Goal: Find contact information: Find contact information

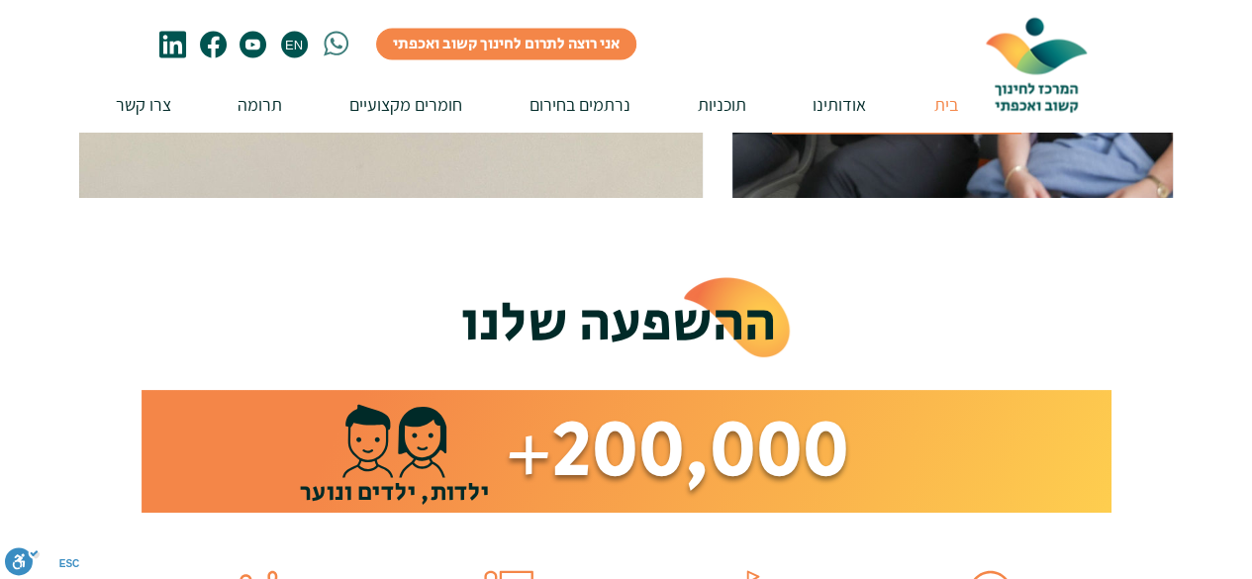
scroll to position [1881, 0]
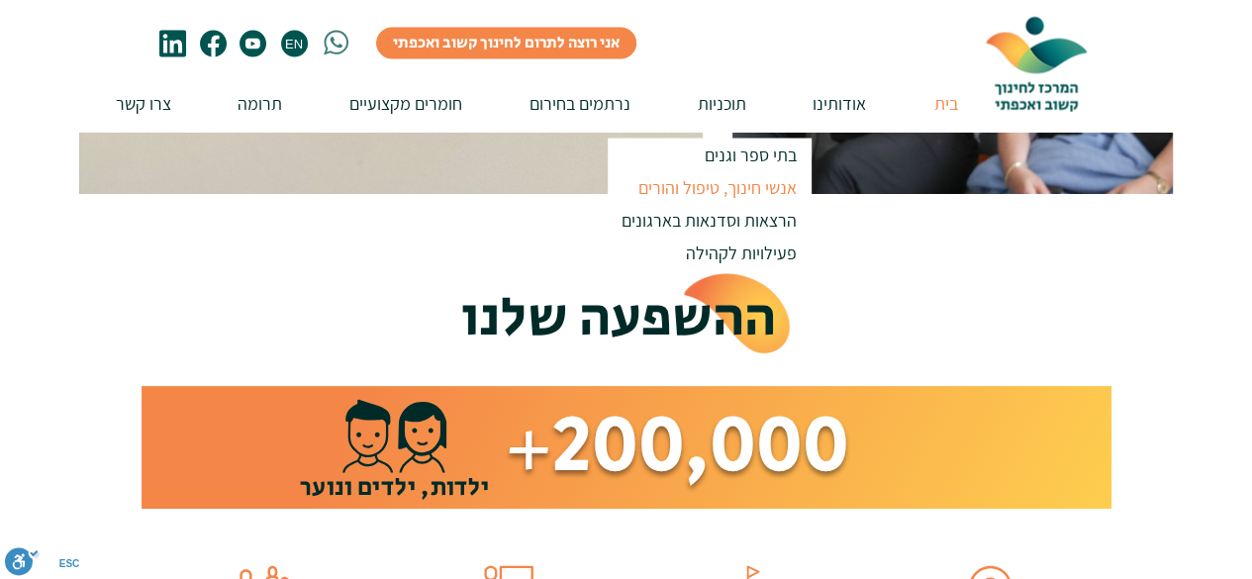
click at [704, 185] on p "אנשי חינוך, טיפול והורים" at bounding box center [718, 187] width 176 height 33
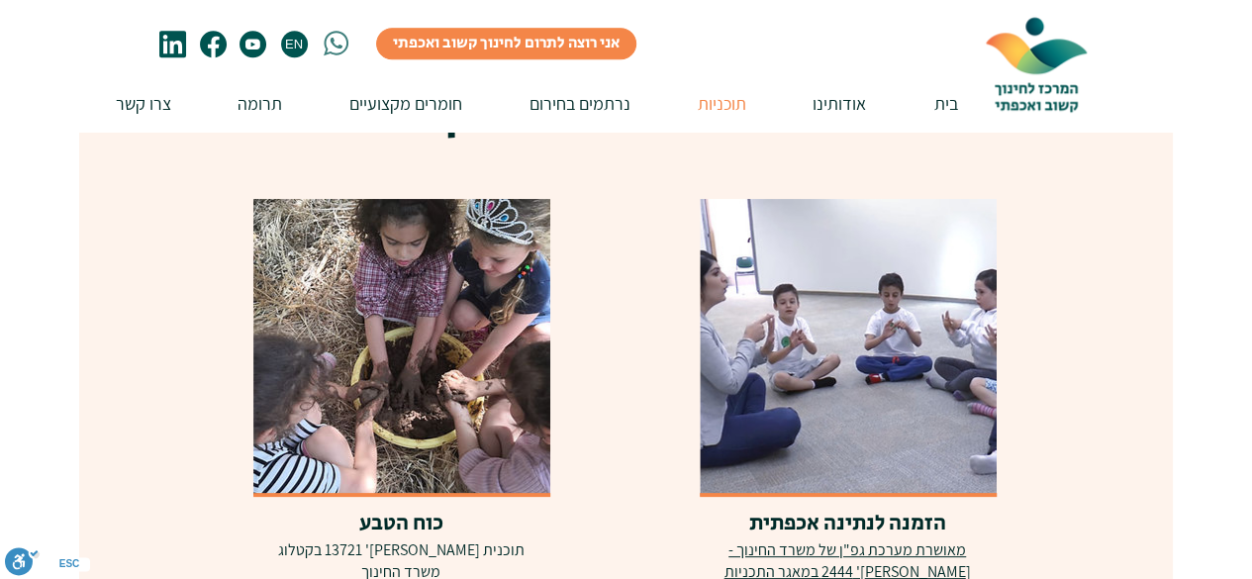
scroll to position [1287, 0]
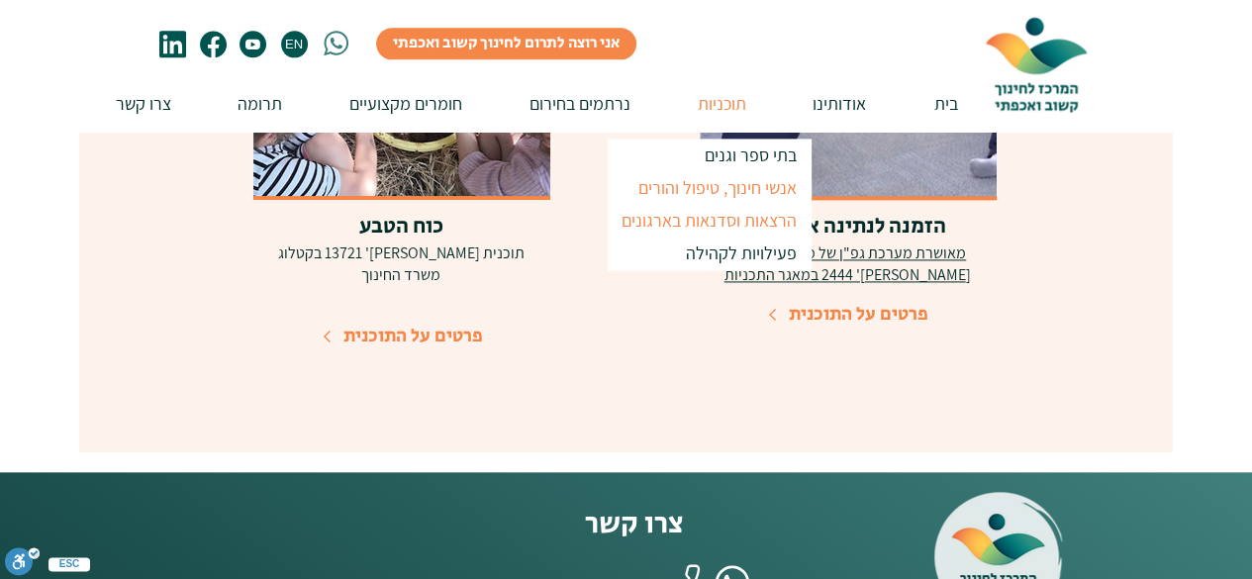
click at [725, 225] on p "הרצאות וסדנאות בארגונים" at bounding box center [709, 220] width 193 height 33
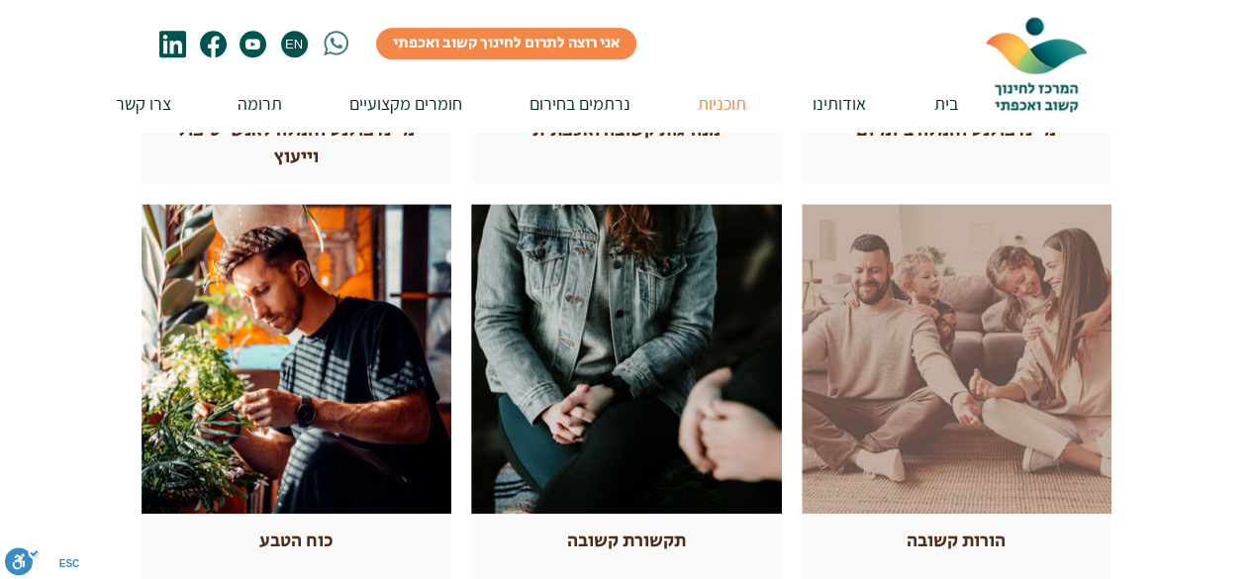
scroll to position [891, 0]
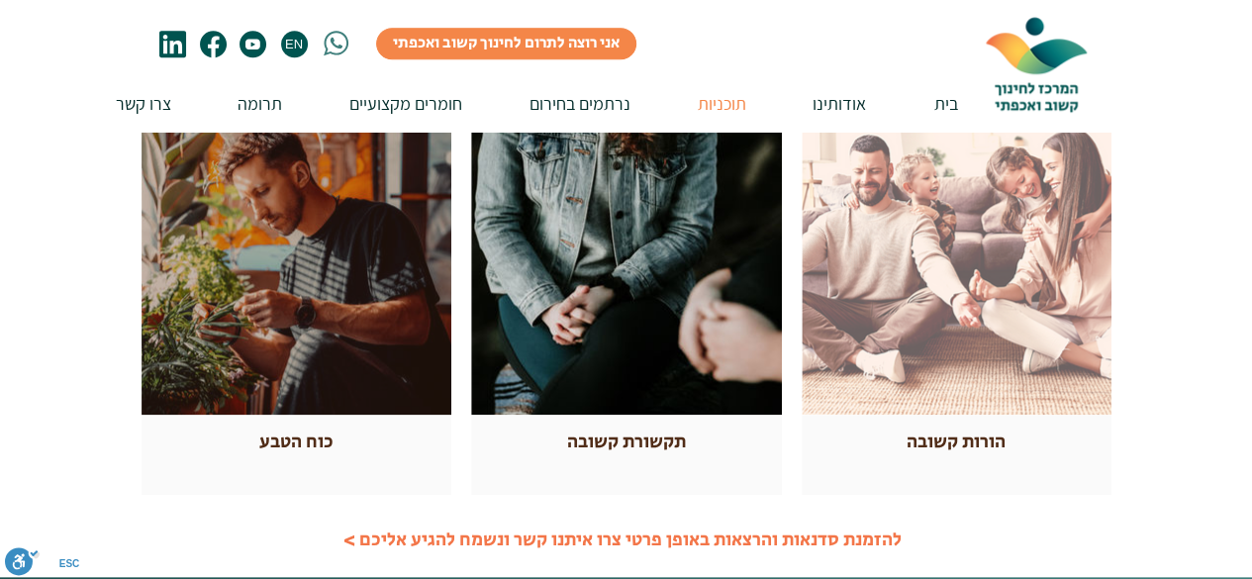
click at [339, 393] on div at bounding box center [297, 260] width 310 height 310
click at [311, 336] on div at bounding box center [297, 260] width 310 height 310
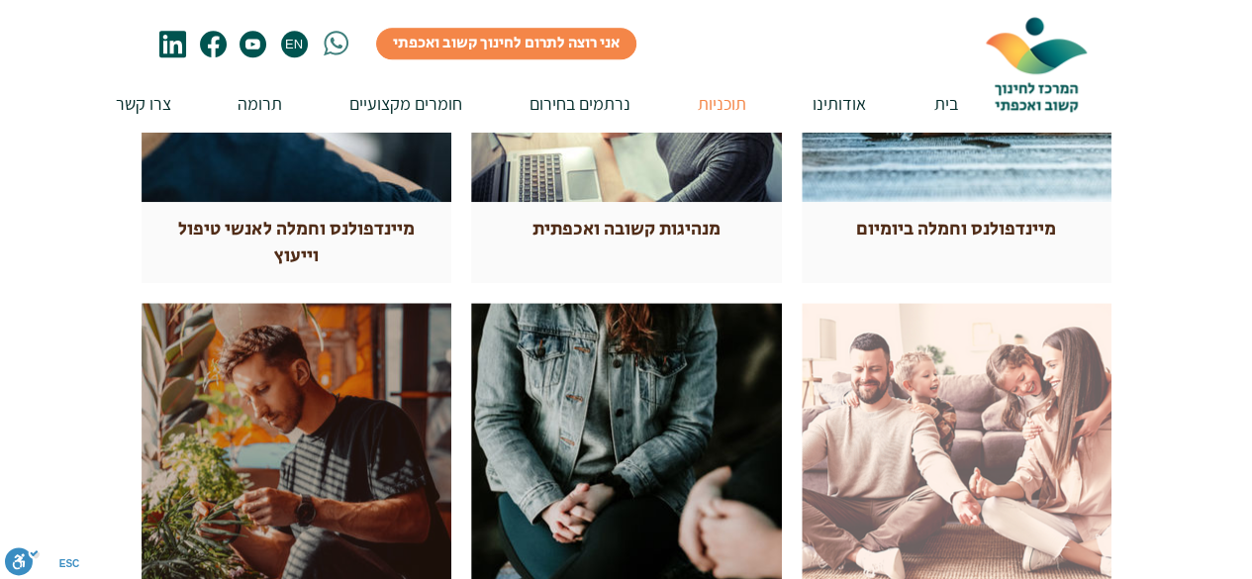
click at [318, 417] on div at bounding box center [297, 458] width 310 height 310
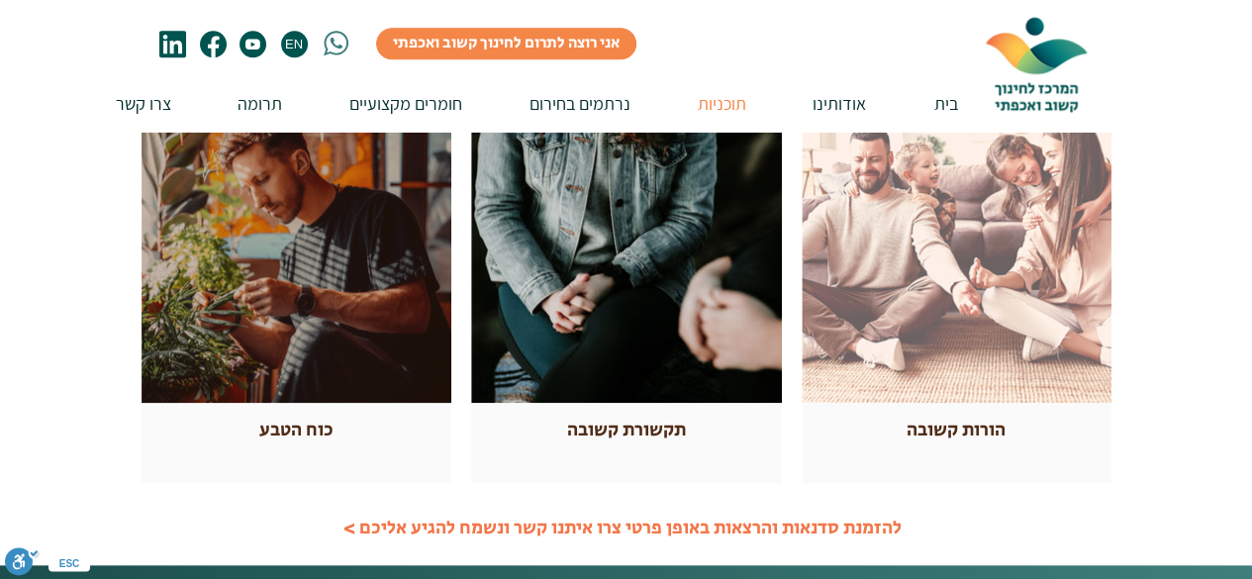
scroll to position [1089, 0]
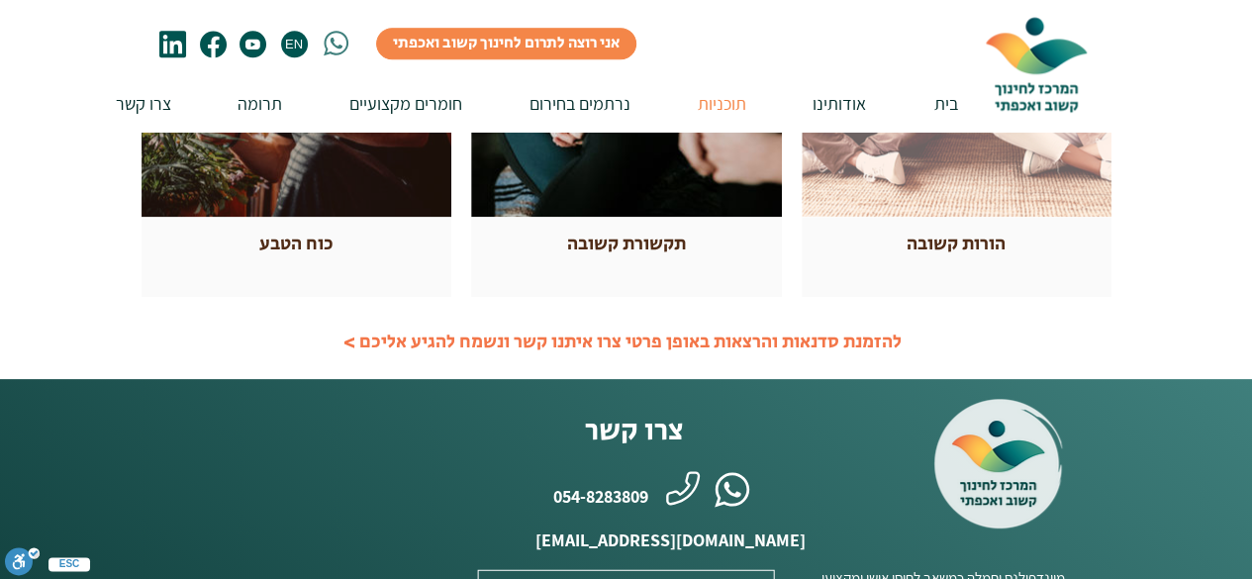
click at [364, 243] on div "כוח הטבע" at bounding box center [296, 245] width 250 height 27
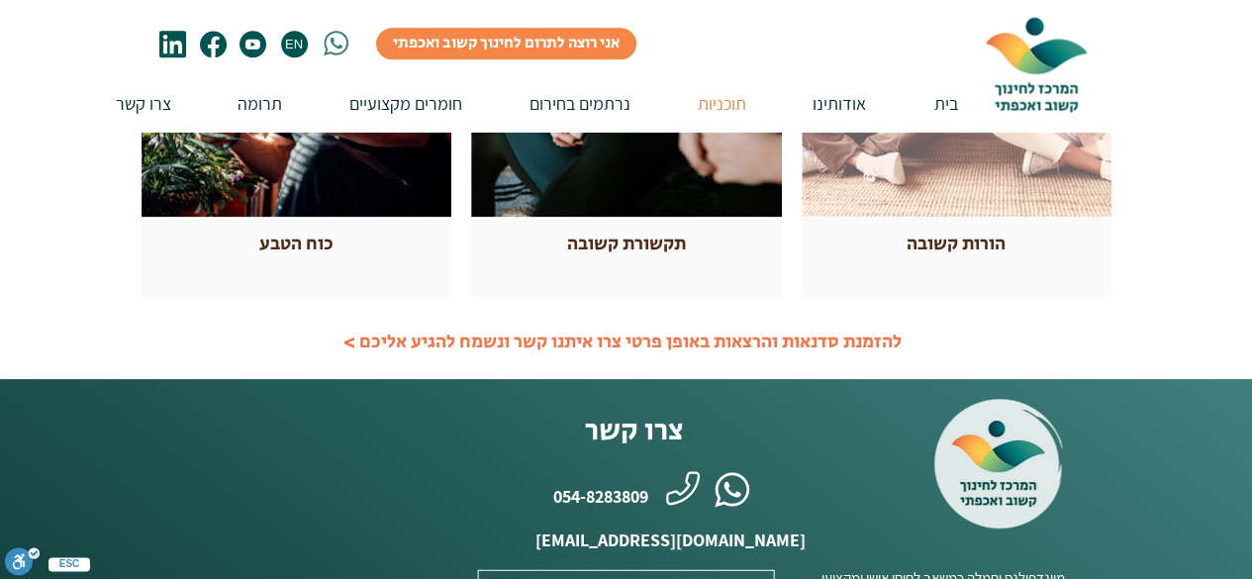
click at [449, 344] on link "להזמנת סדנאות והרצאות באופן פרטי צרו איתנו קשר ונשמח להגיע אליכם >" at bounding box center [623, 342] width 558 height 27
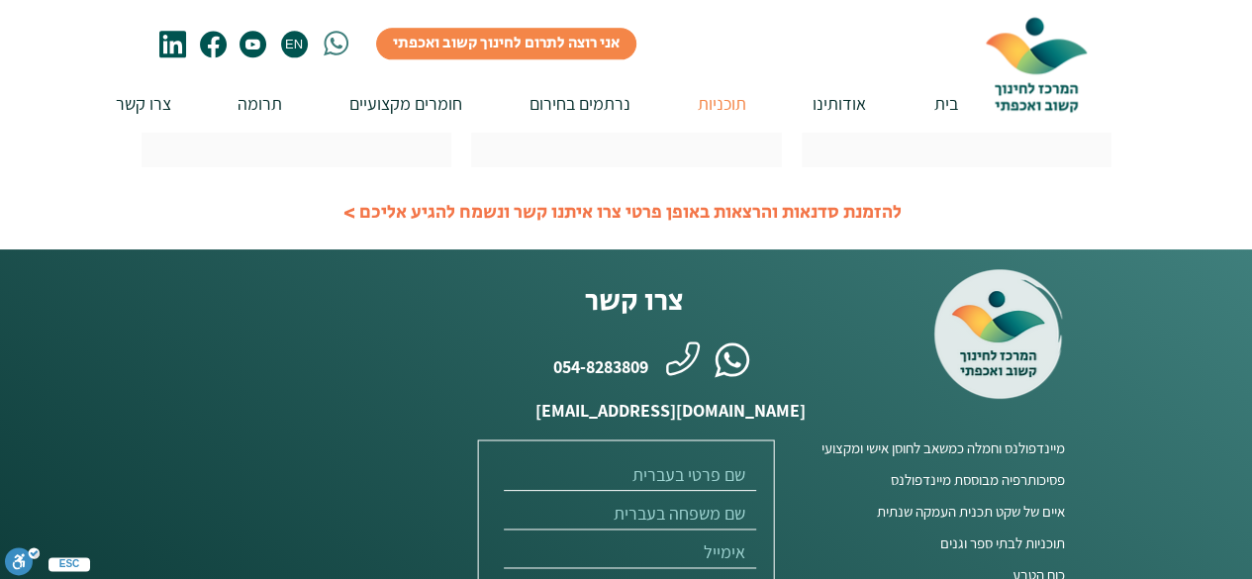
scroll to position [1188, 0]
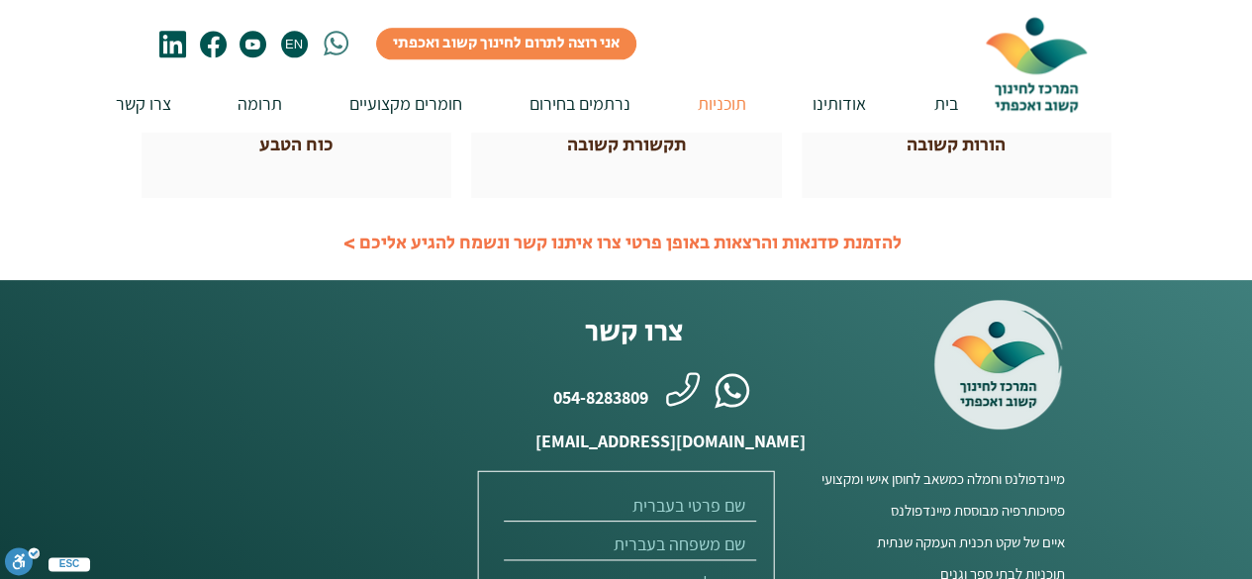
click at [737, 397] on icon "whatsapp" at bounding box center [732, 390] width 17 height 16
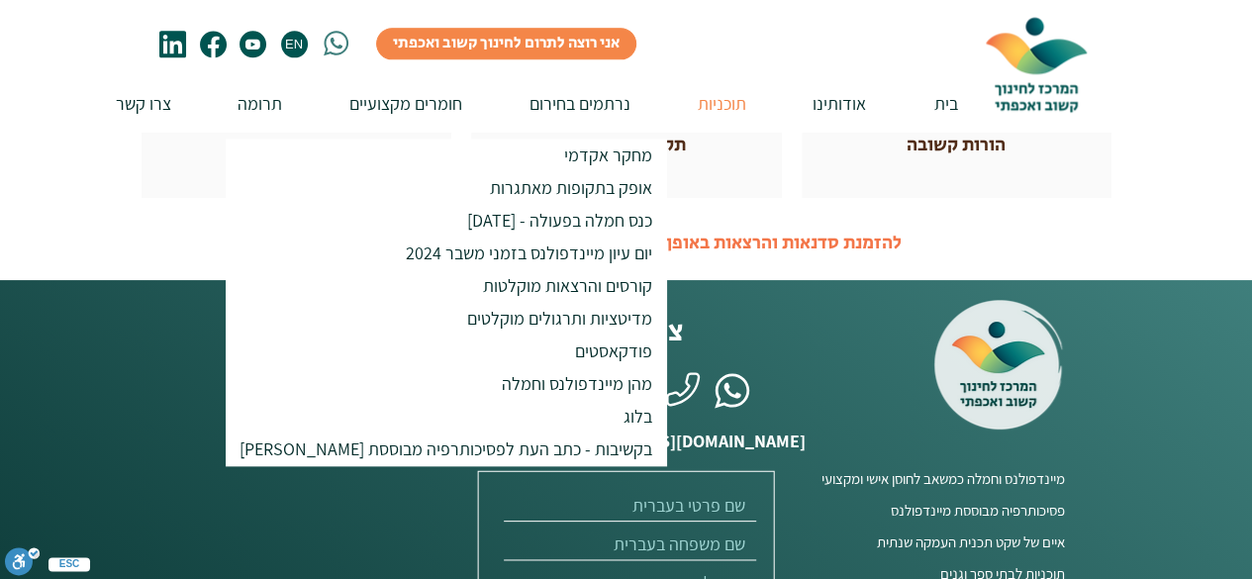
scroll to position [891, 0]
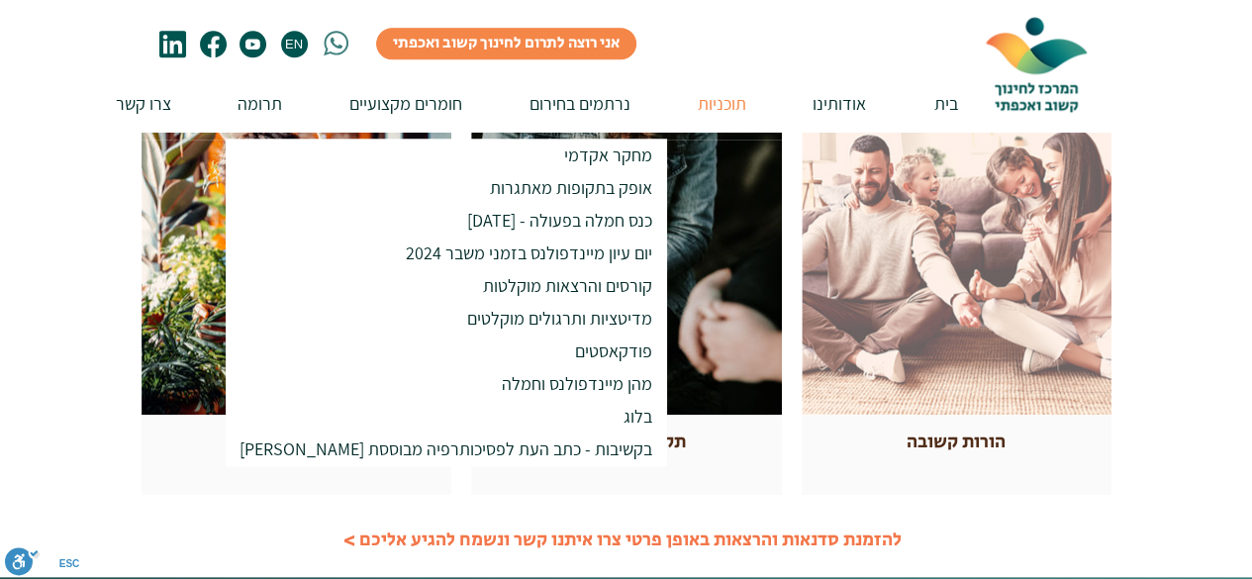
click at [1186, 308] on div at bounding box center [626, 65] width 1252 height 1026
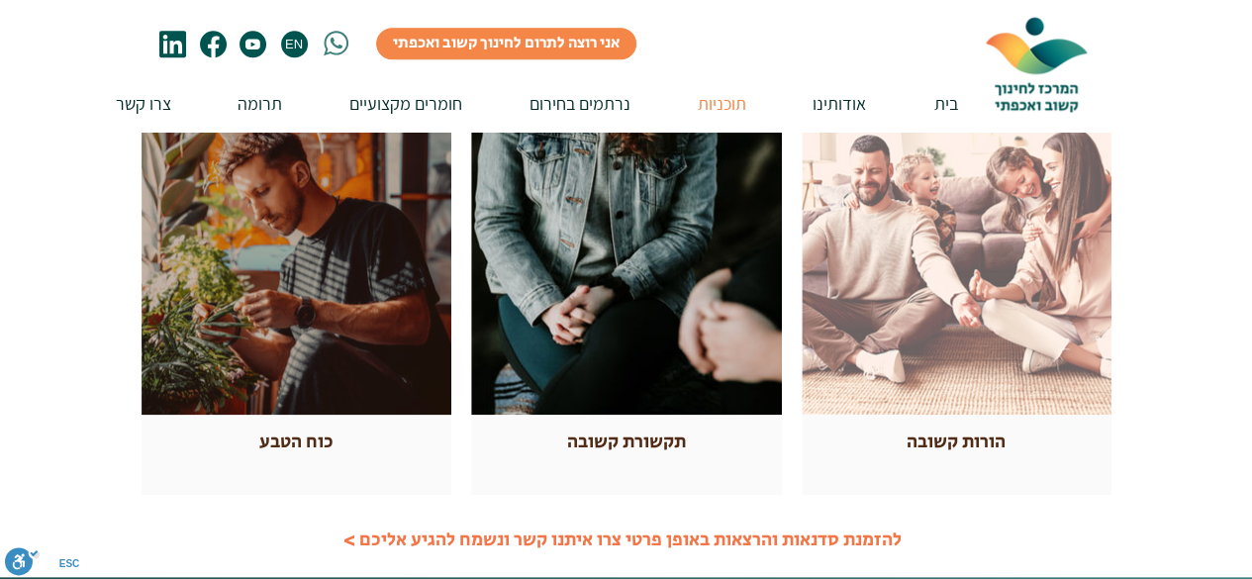
click at [301, 387] on div at bounding box center [297, 260] width 310 height 310
click at [303, 258] on div at bounding box center [297, 260] width 310 height 310
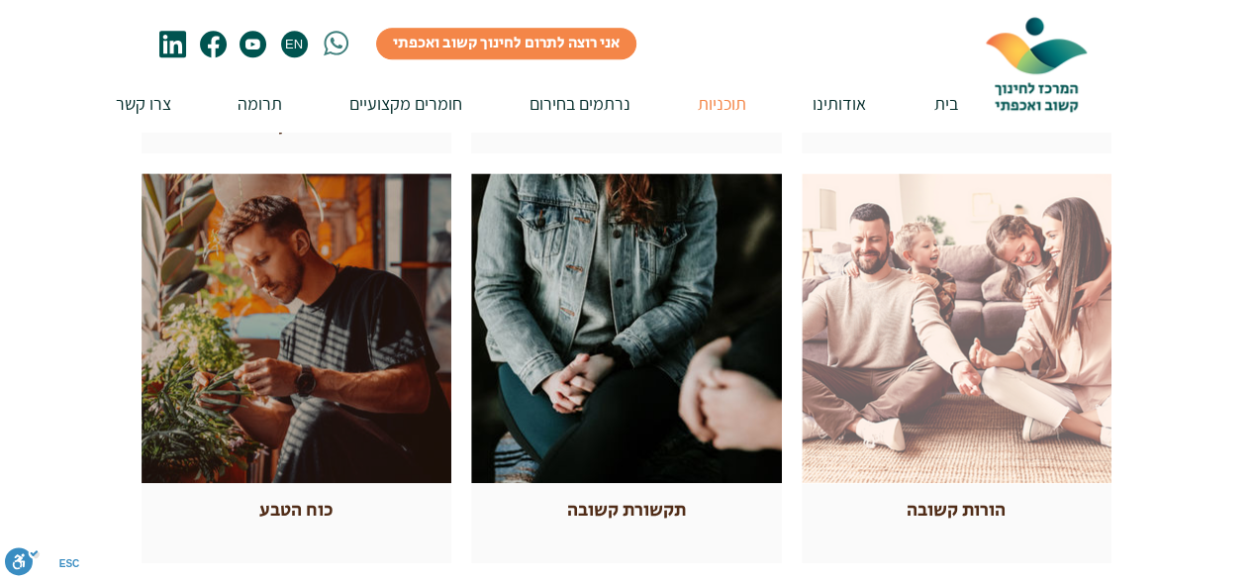
scroll to position [792, 0]
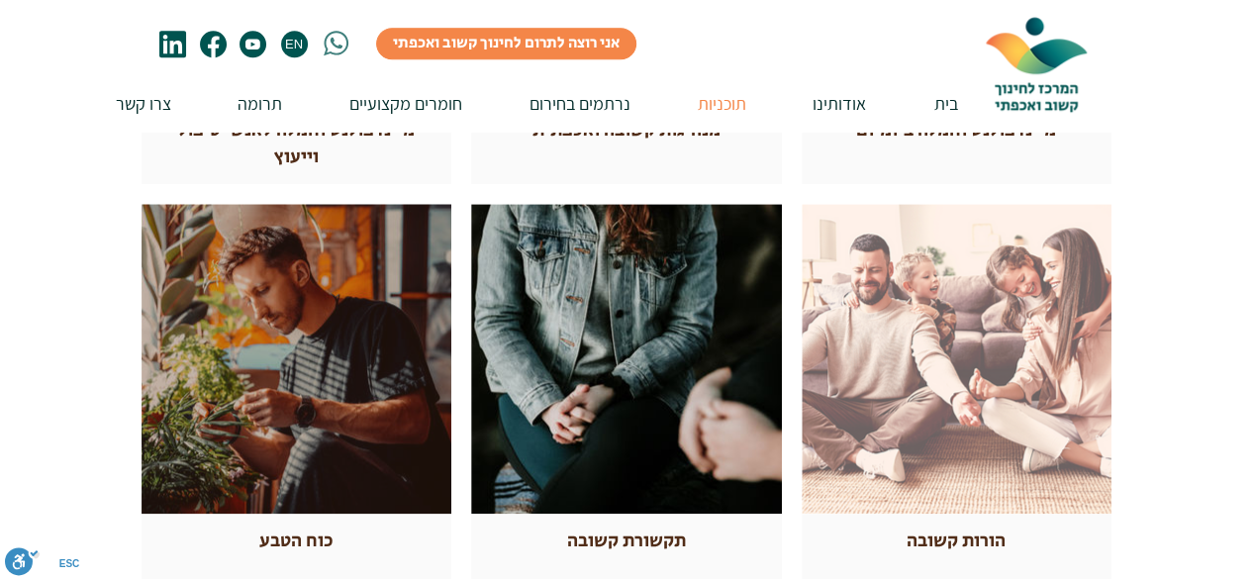
click at [260, 365] on div at bounding box center [297, 359] width 310 height 310
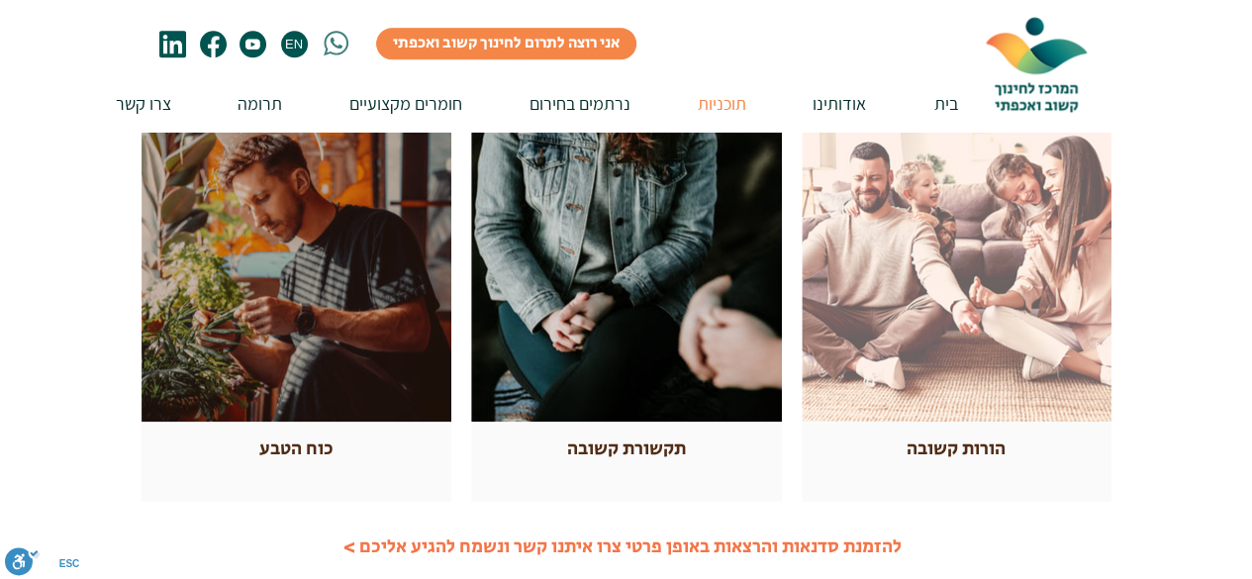
scroll to position [891, 0]
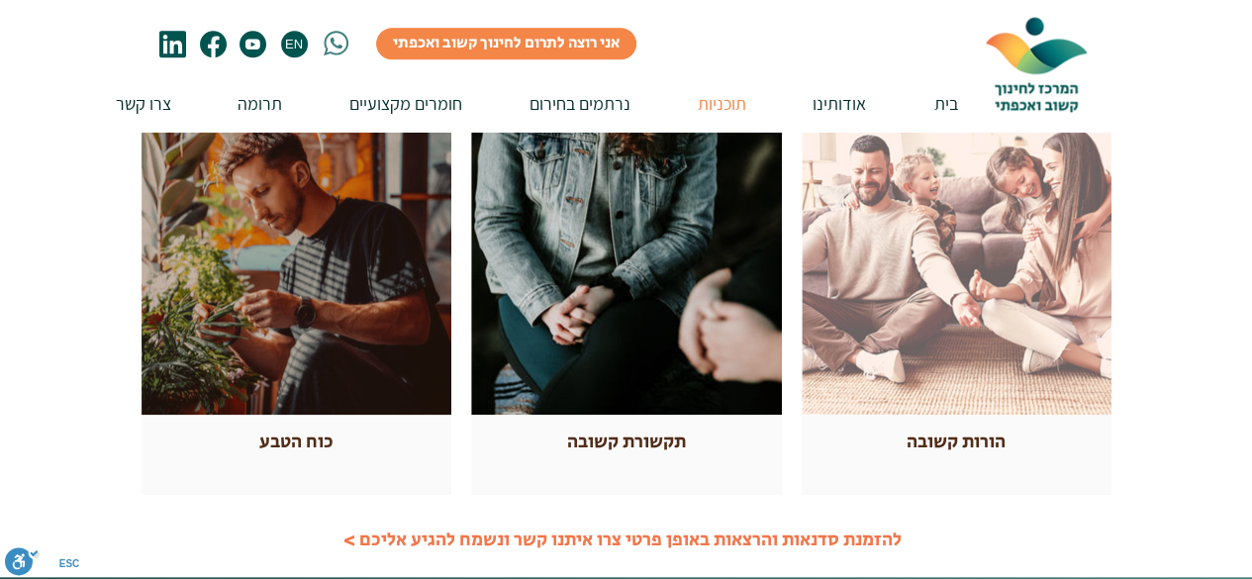
click at [273, 308] on div at bounding box center [297, 260] width 310 height 310
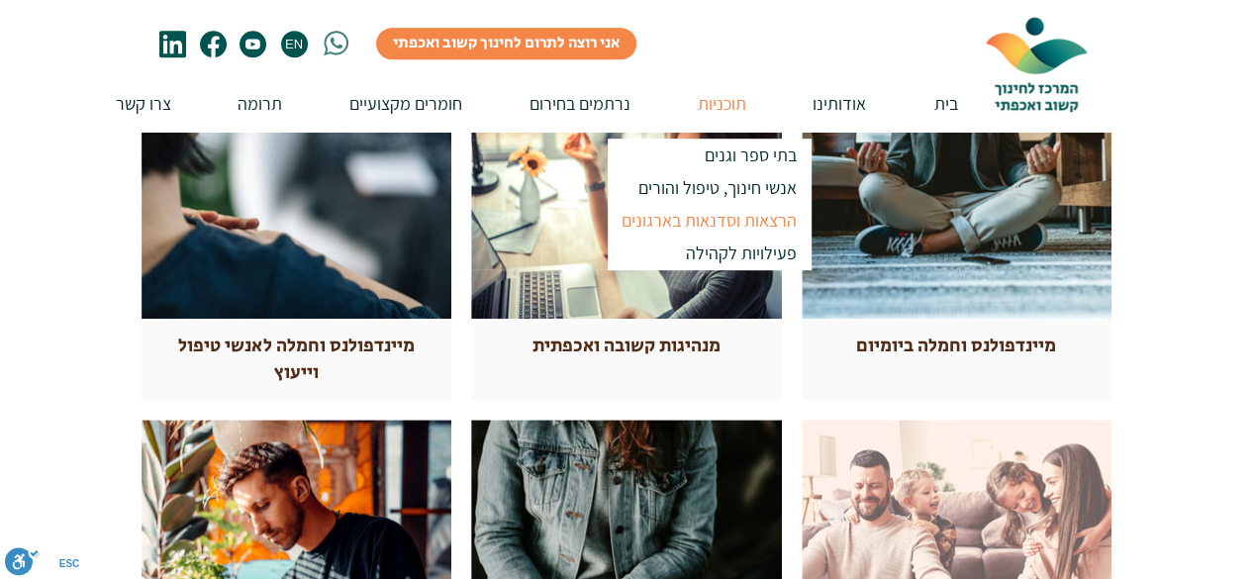
scroll to position [99, 0]
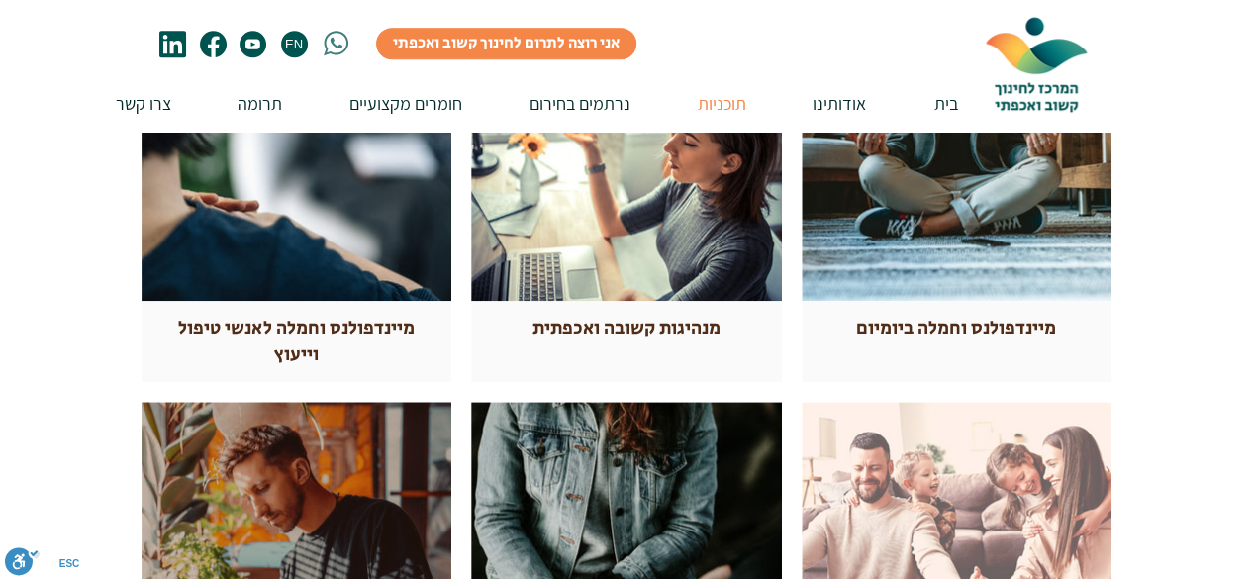
click at [380, 461] on div at bounding box center [297, 557] width 310 height 310
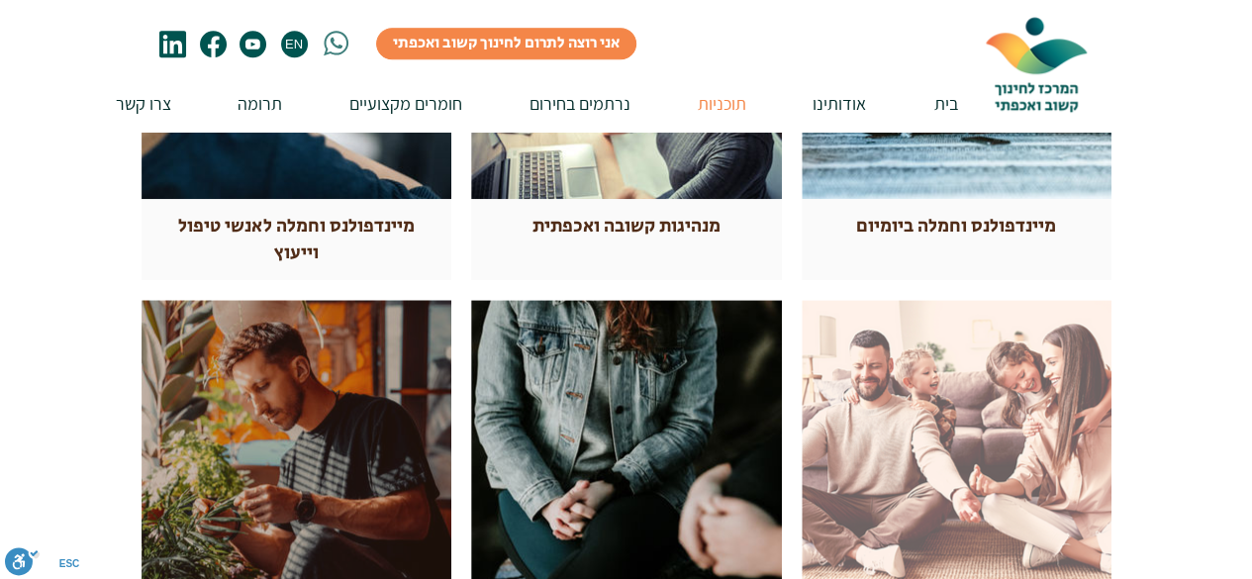
scroll to position [990, 0]
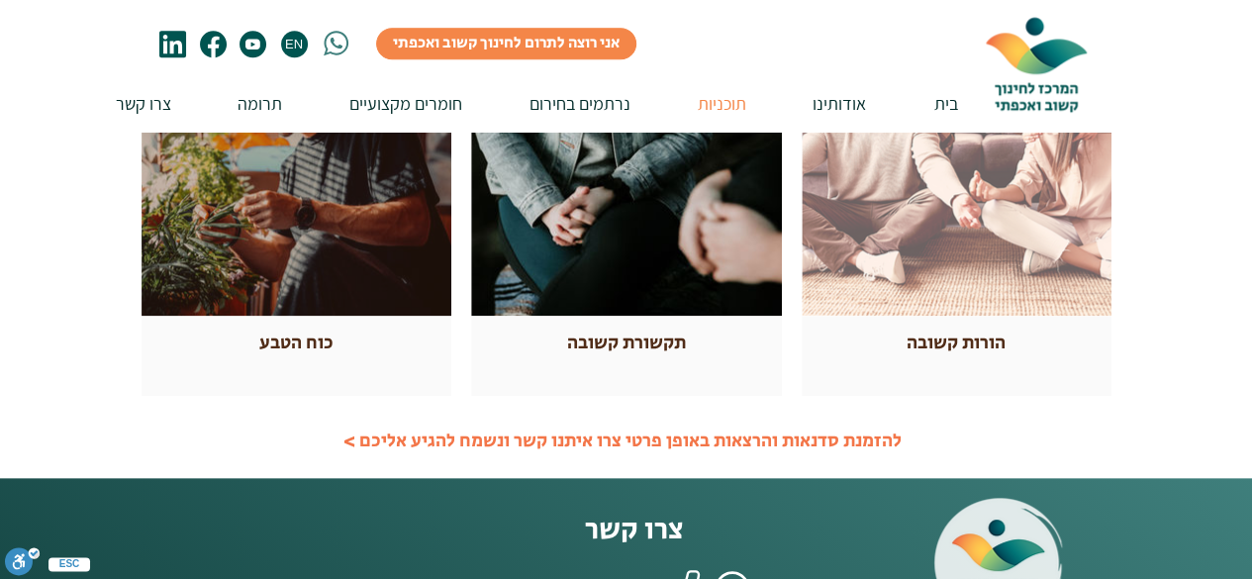
click at [292, 353] on span "כוח הטבע" at bounding box center [296, 343] width 74 height 27
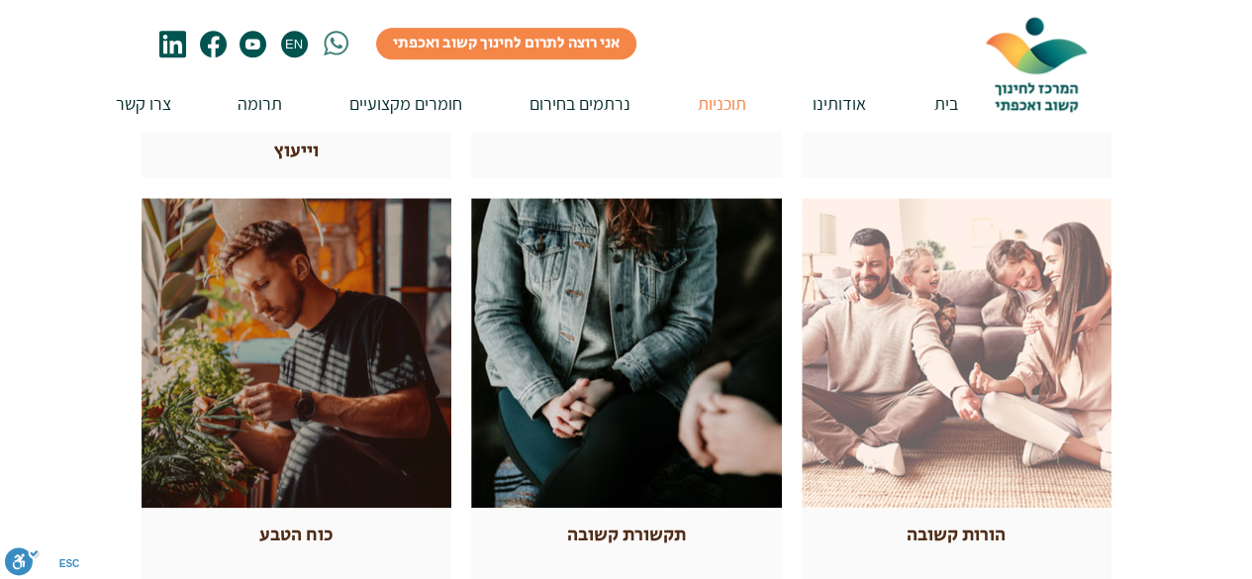
scroll to position [792, 0]
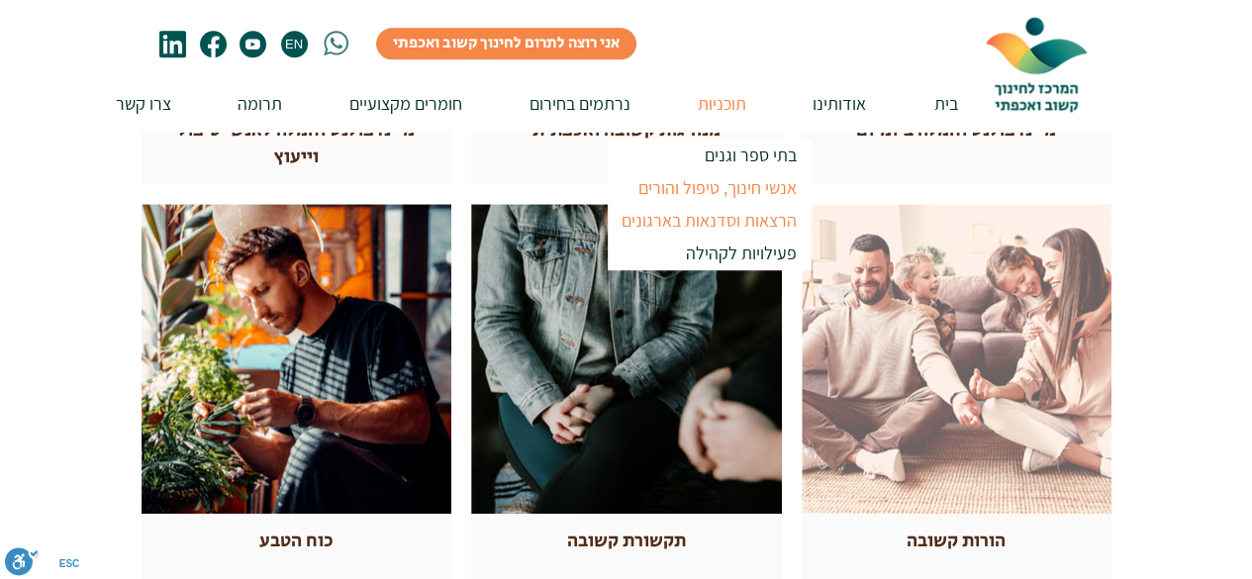
click at [726, 187] on p "אנשי חינוך, טיפול והורים" at bounding box center [718, 187] width 176 height 33
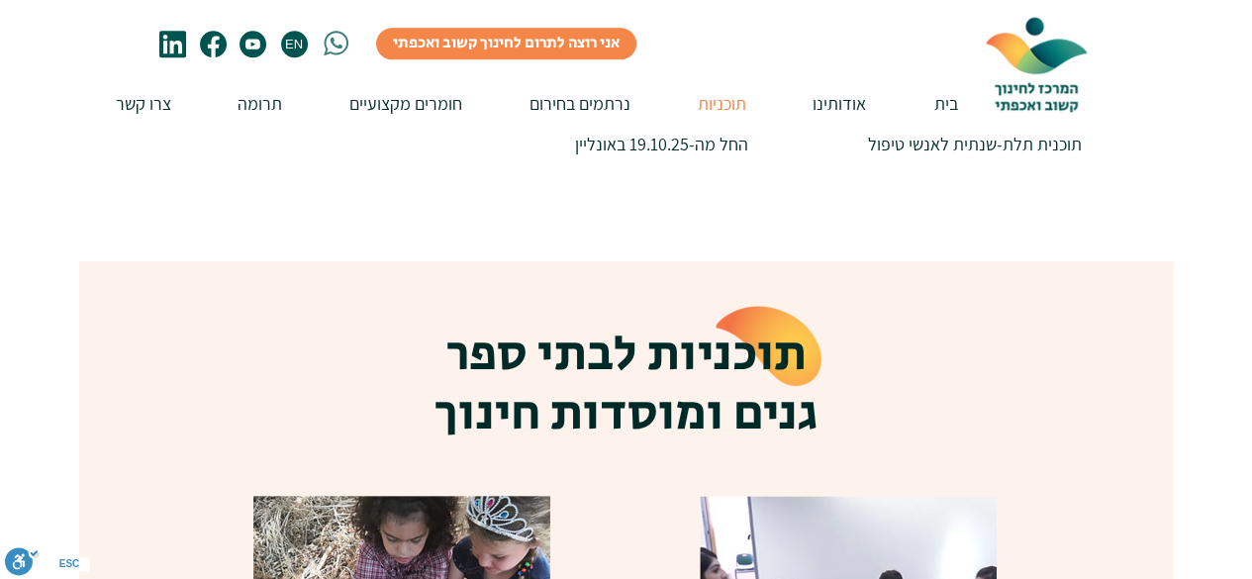
scroll to position [1188, 0]
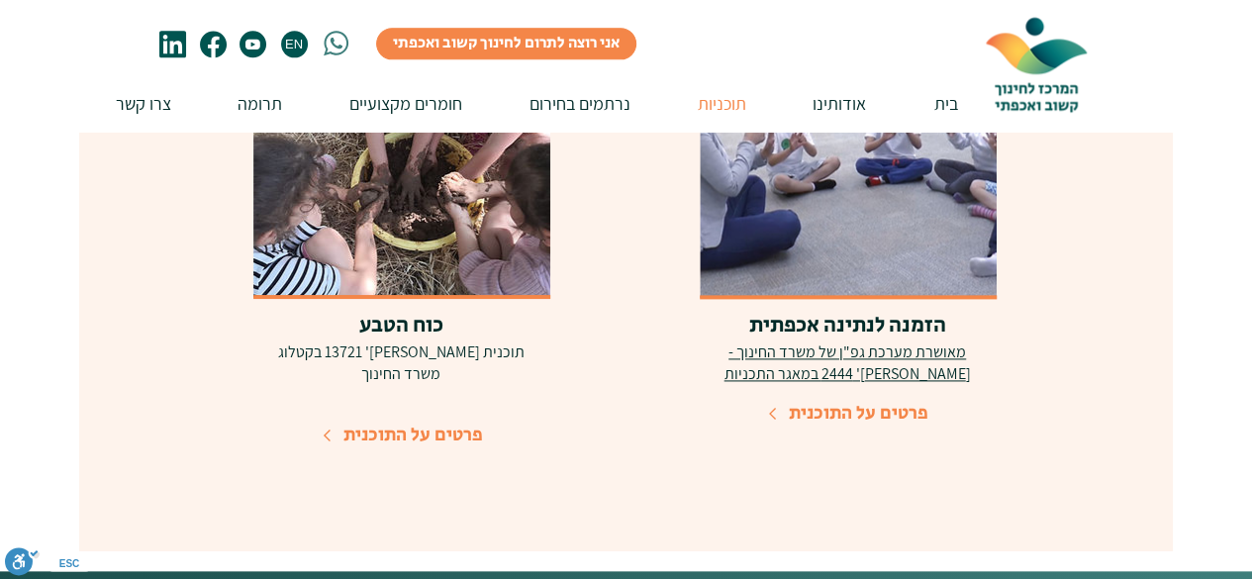
click at [368, 213] on img at bounding box center [401, 149] width 297 height 297
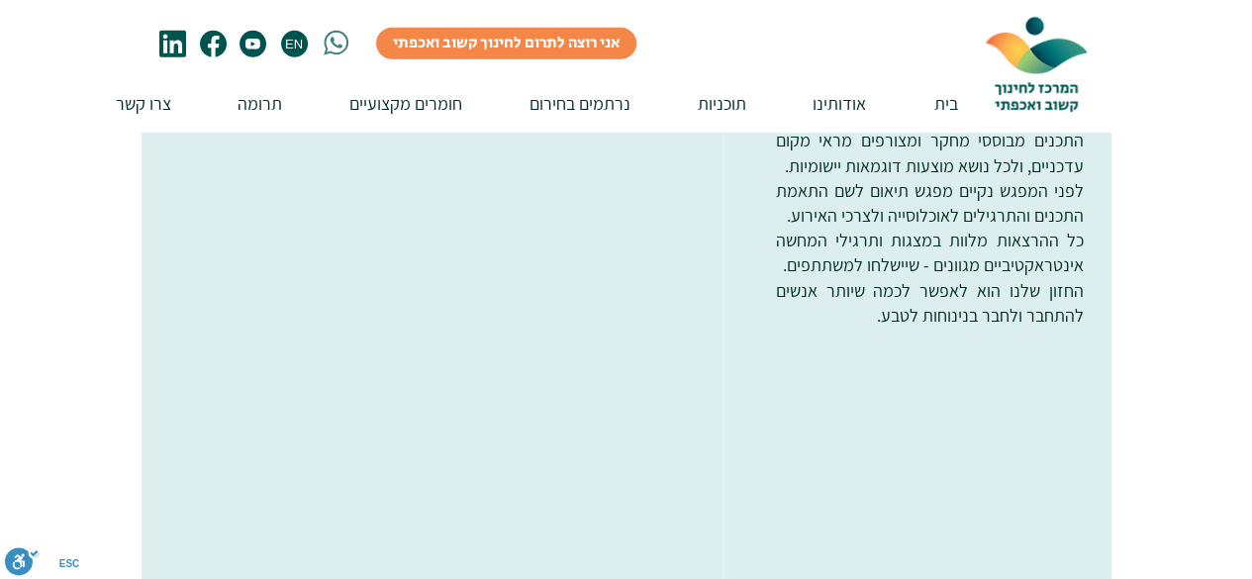
scroll to position [2772, 0]
